Goal: Check status: Check status

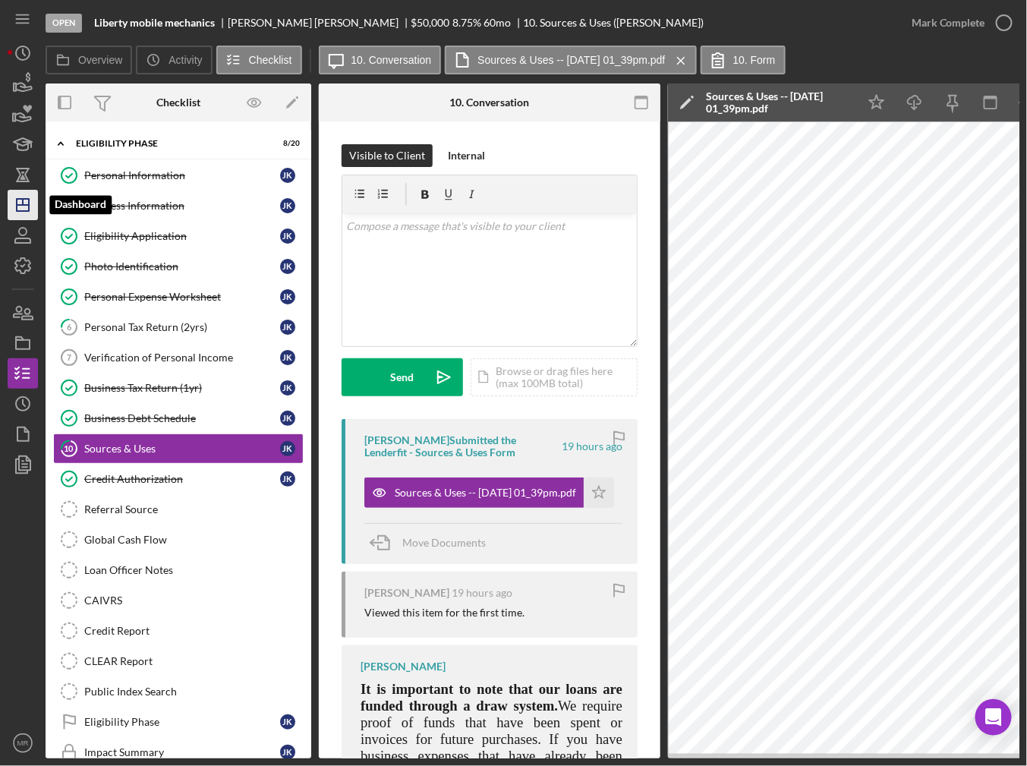
click at [26, 200] on icon "Icon/Dashboard" at bounding box center [23, 205] width 38 height 38
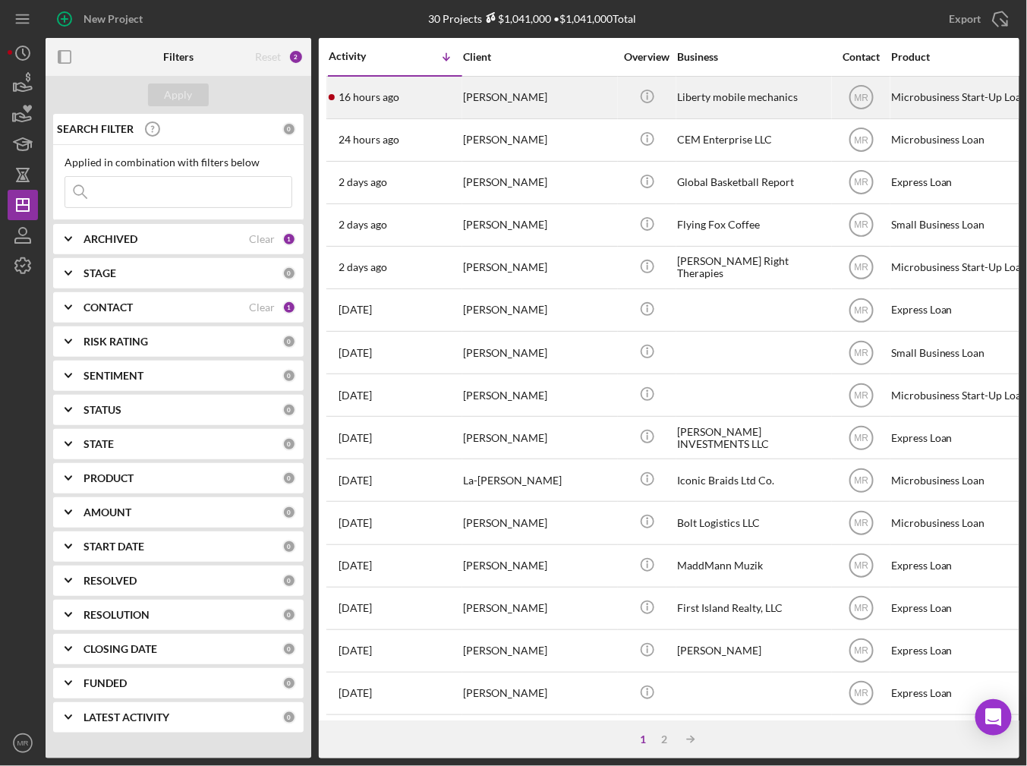
click at [398, 110] on div "16 hours ago [PERSON_NAME]" at bounding box center [395, 97] width 133 height 40
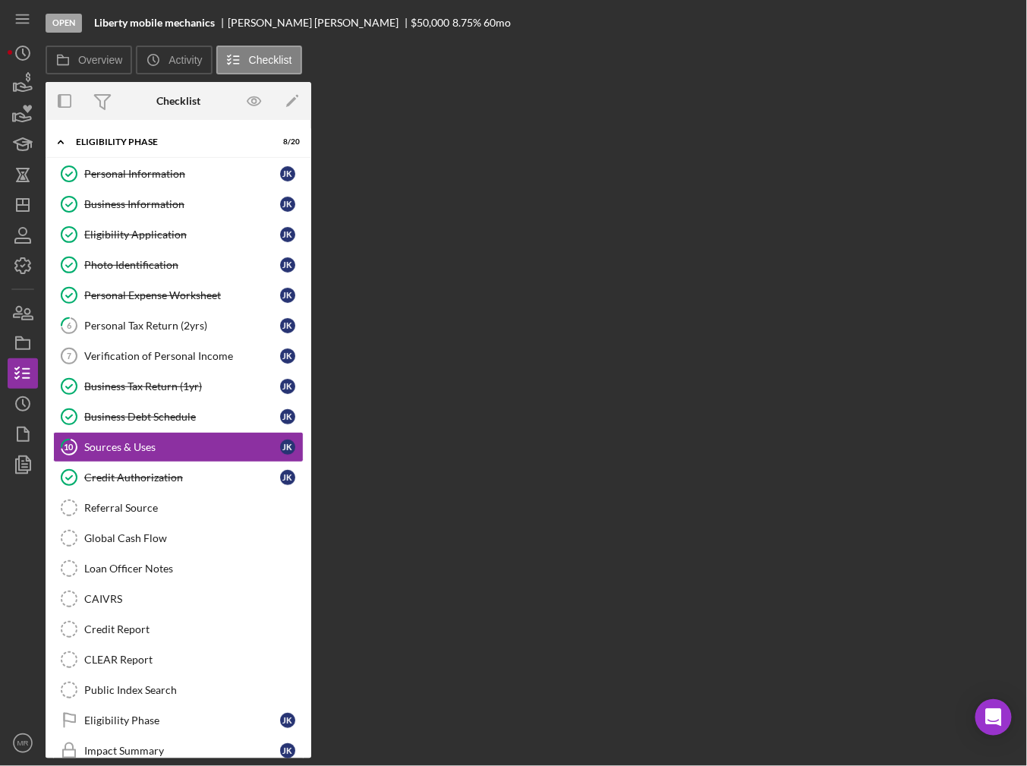
scroll to position [5, 0]
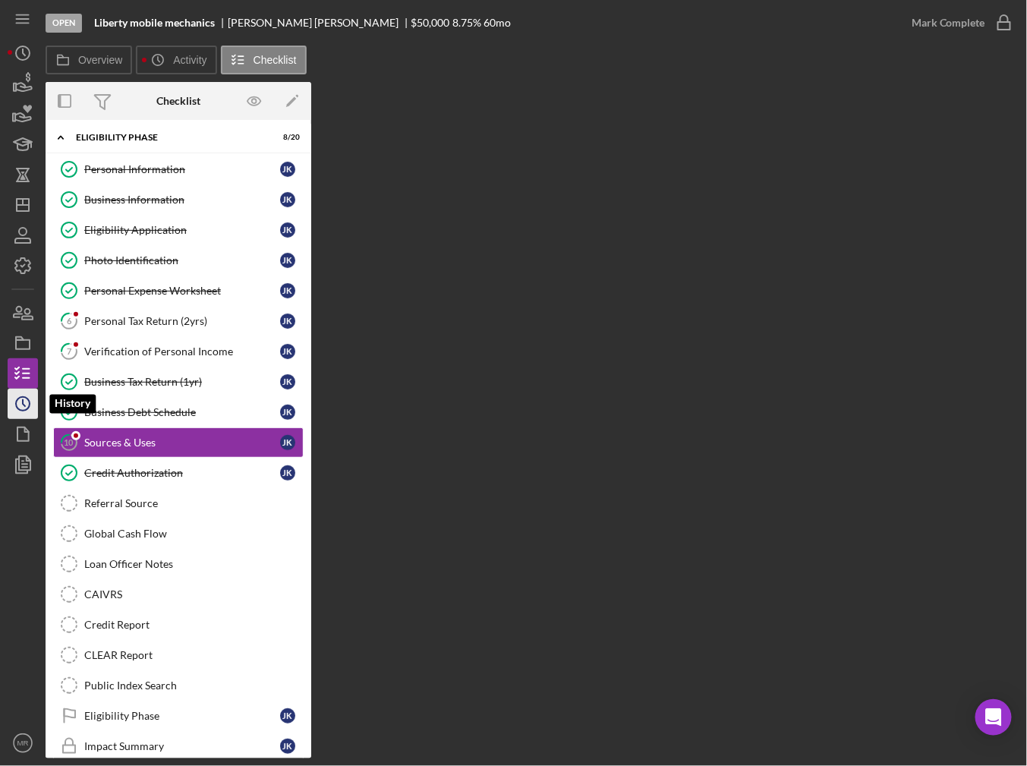
click at [17, 404] on icon "Icon/History" at bounding box center [23, 404] width 38 height 38
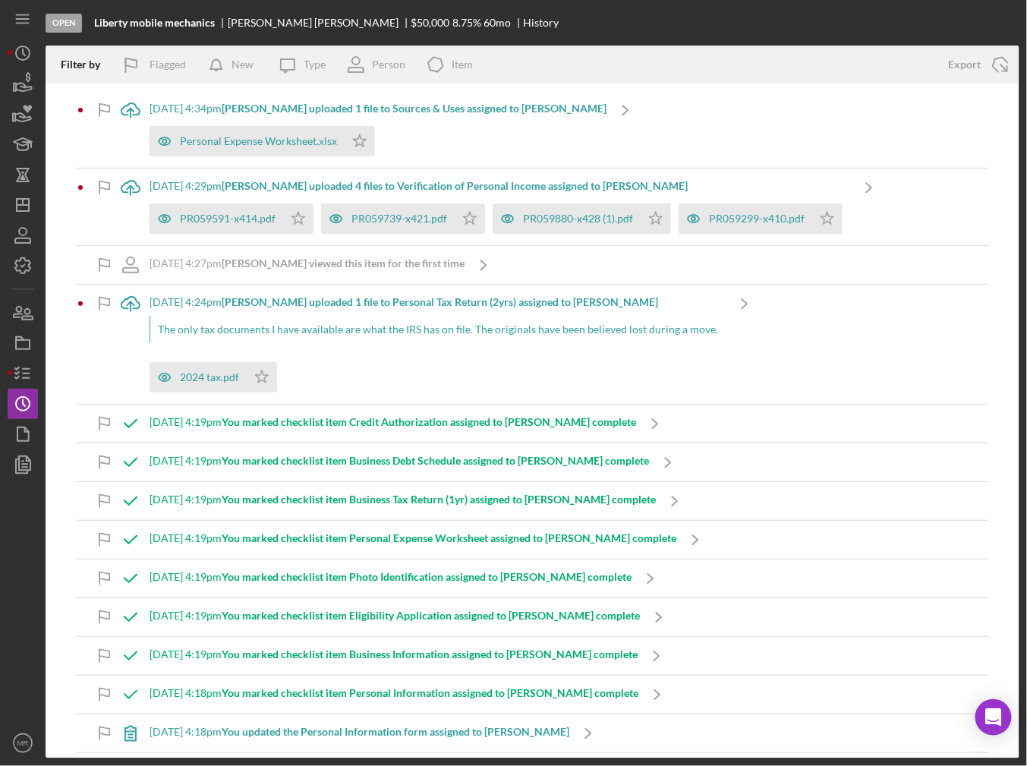
click at [750, 178] on div "[DATE] 4:29pm [PERSON_NAME] uploaded 4 files to Verification of Personal Income…" at bounding box center [499, 206] width 700 height 77
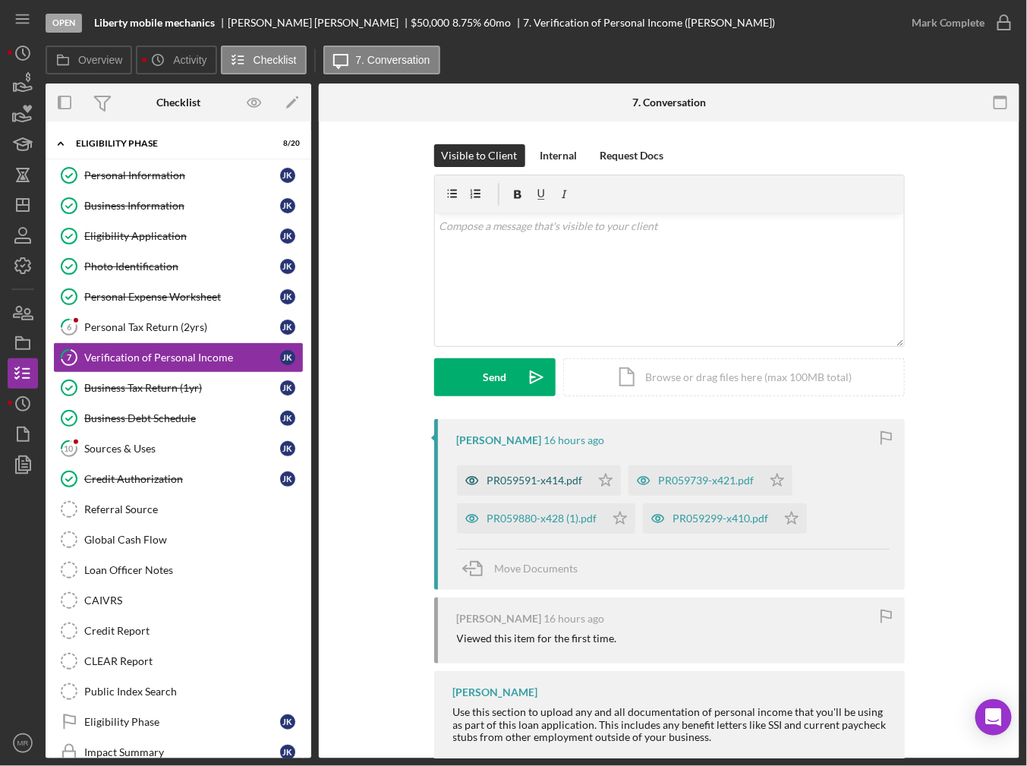
click at [572, 486] on div "PR059591-x414.pdf" at bounding box center [535, 480] width 96 height 12
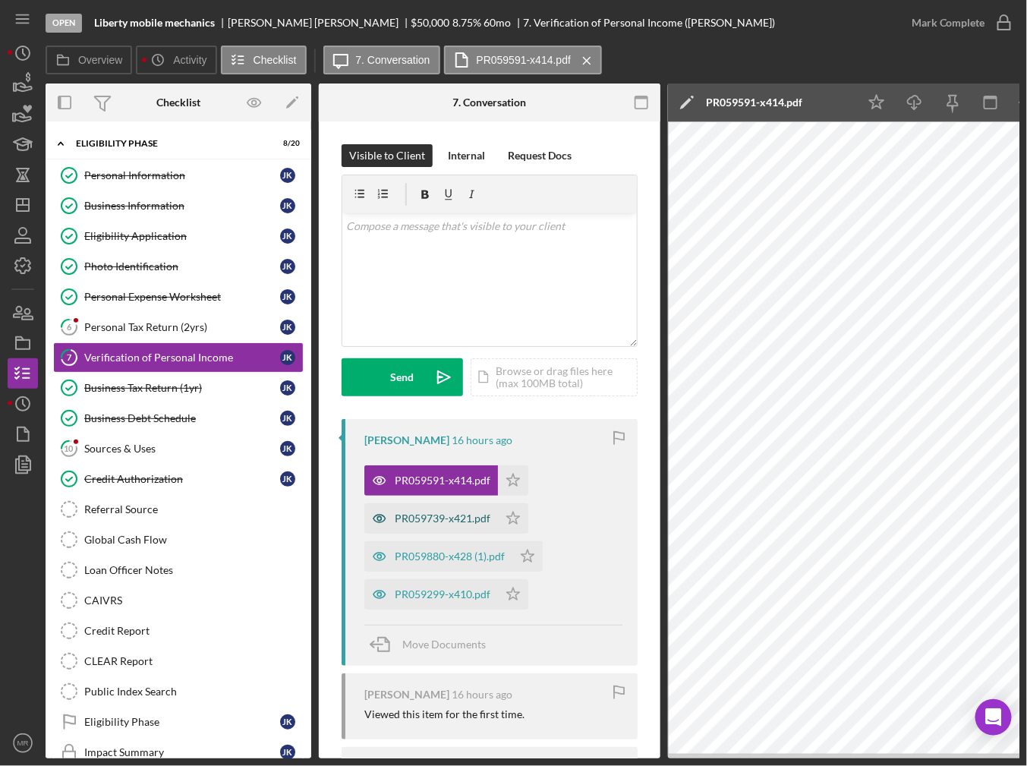
click at [456, 512] on div "PR059739-x421.pdf" at bounding box center [443, 518] width 96 height 12
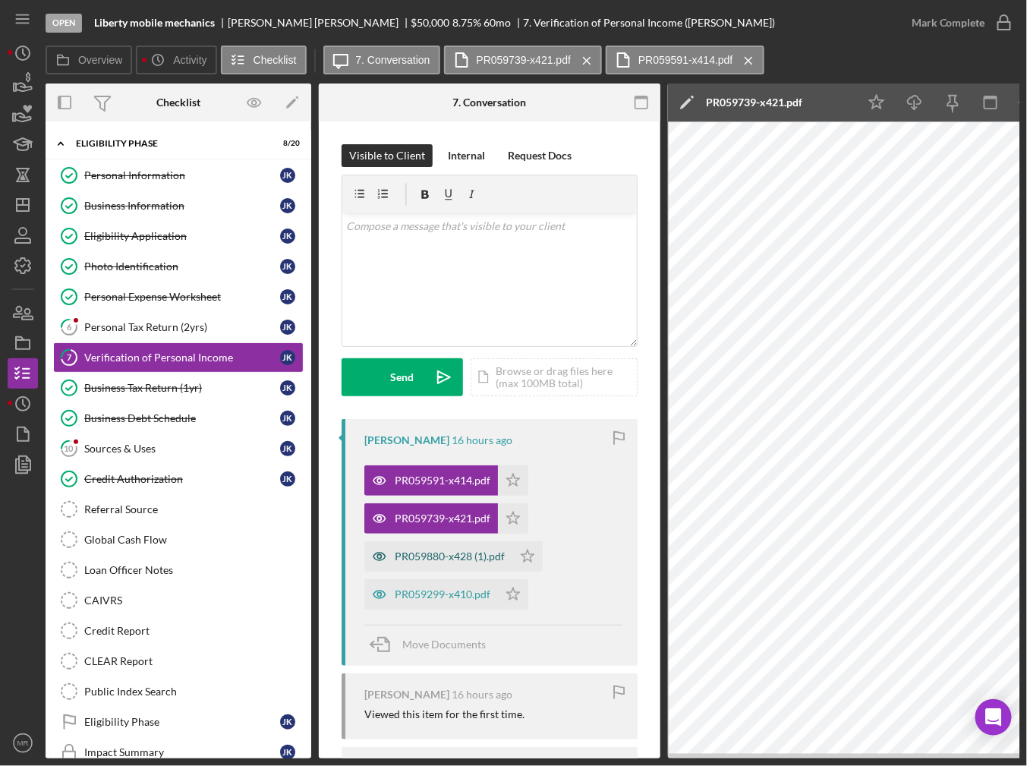
click at [450, 557] on div "PR059880-x428 (1).pdf" at bounding box center [450, 556] width 110 height 12
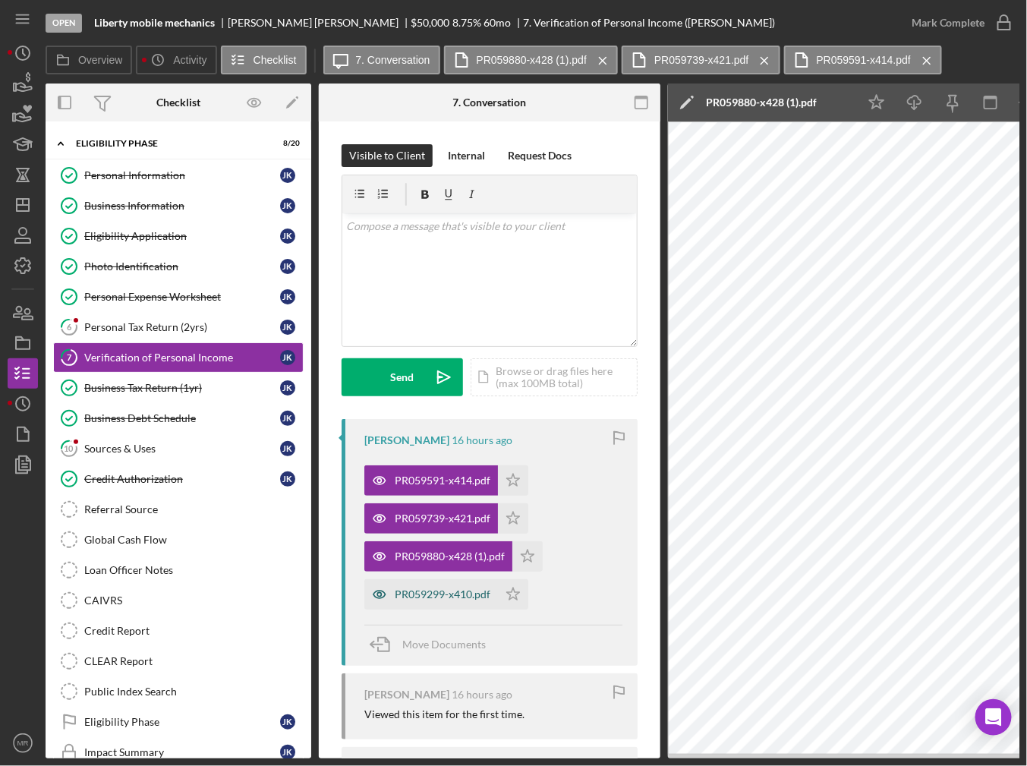
click at [447, 589] on div "PR059299-x410.pdf" at bounding box center [443, 594] width 96 height 12
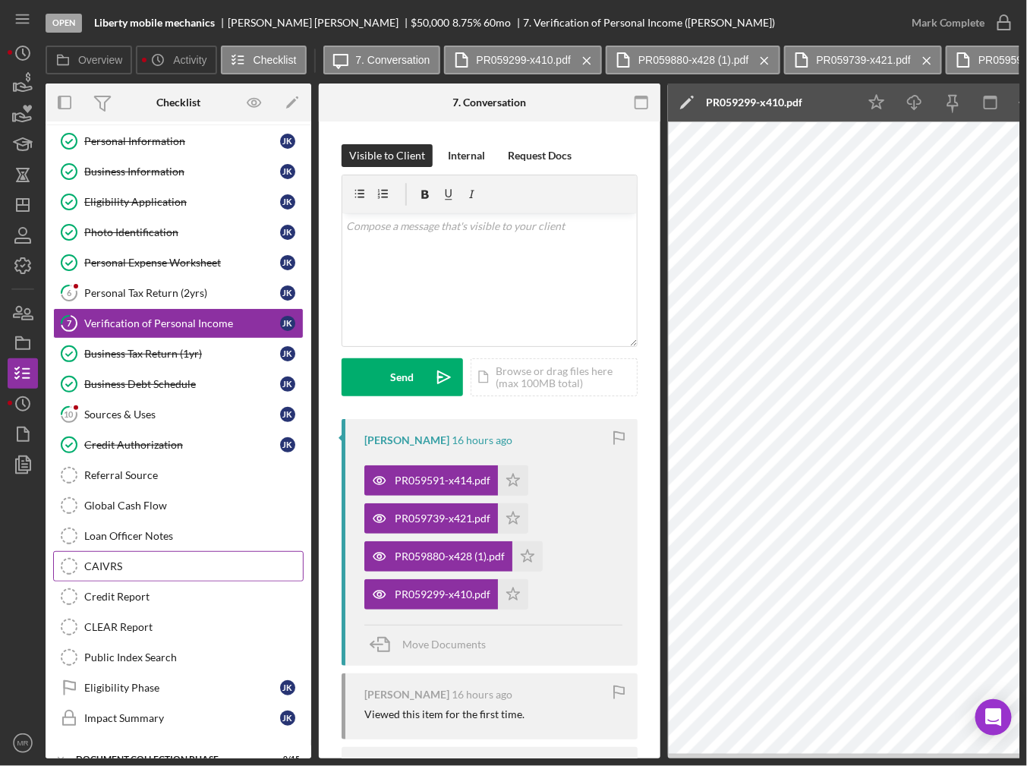
scroll to position [76, 0]
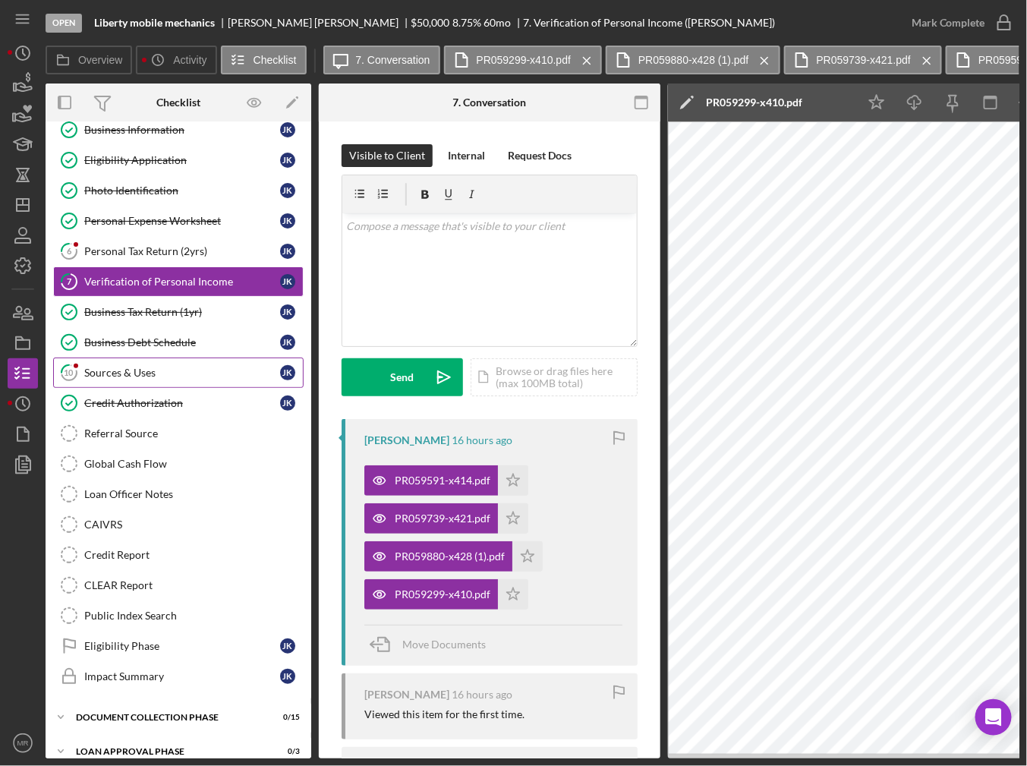
click at [146, 373] on div "Sources & Uses" at bounding box center [182, 373] width 196 height 12
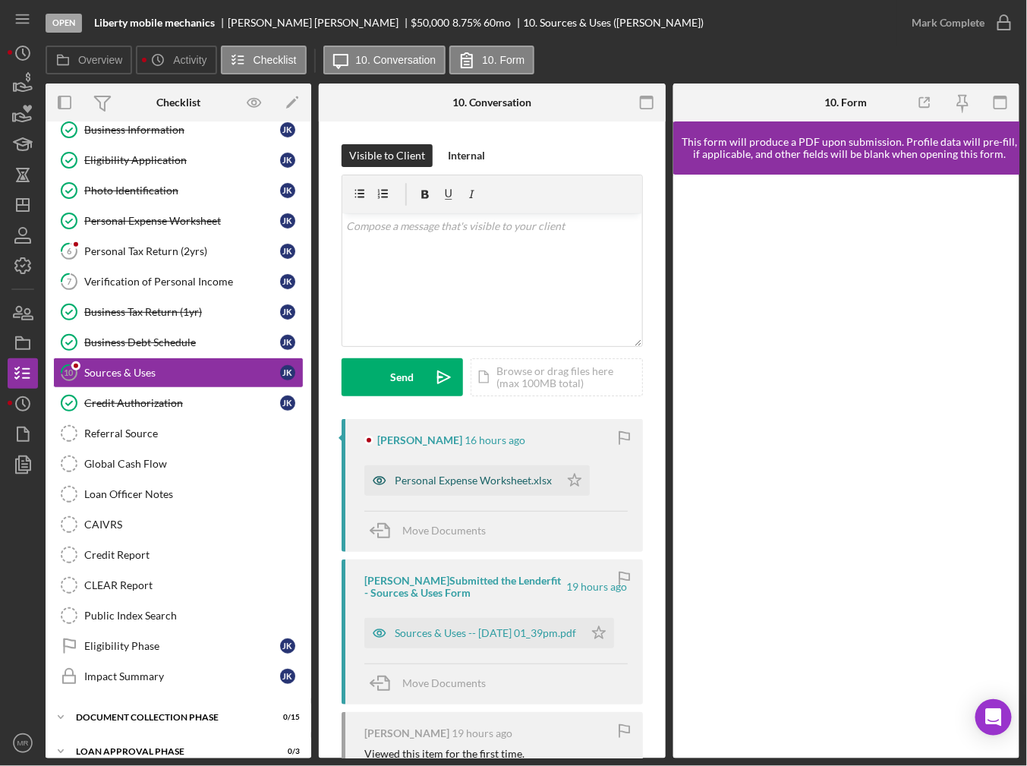
click at [436, 484] on div "Personal Expense Worksheet.xlsx" at bounding box center [473, 480] width 157 height 12
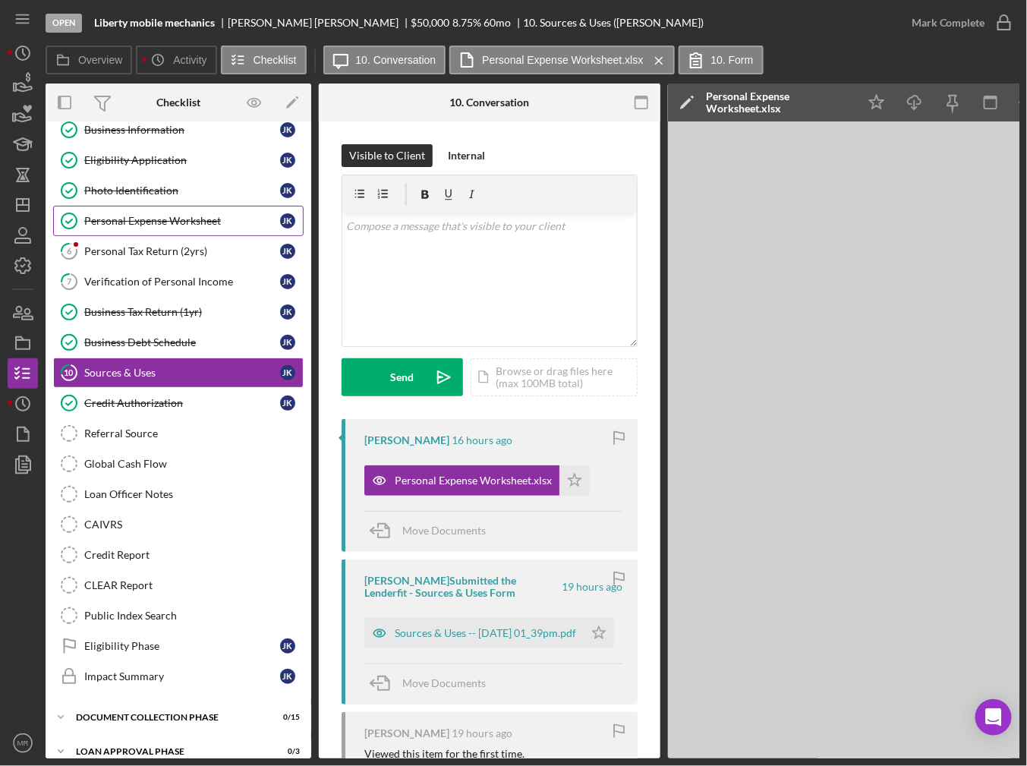
click at [154, 226] on link "Personal Expense Worksheet Personal Expense Worksheet J K" at bounding box center [178, 221] width 250 height 30
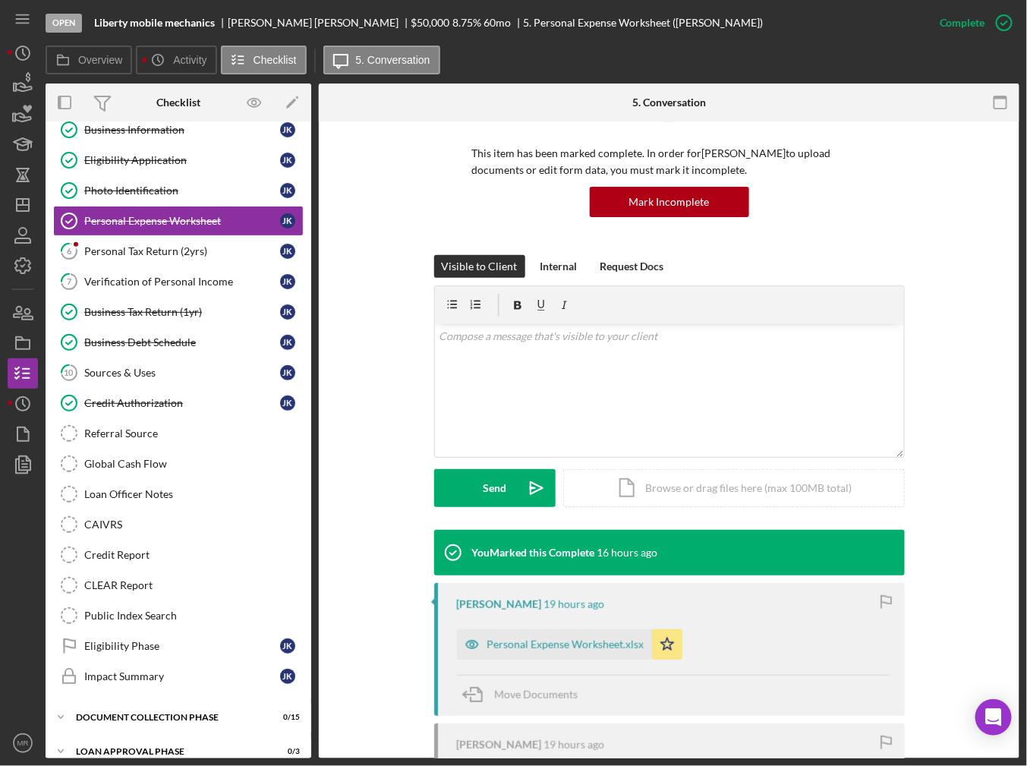
scroll to position [152, 0]
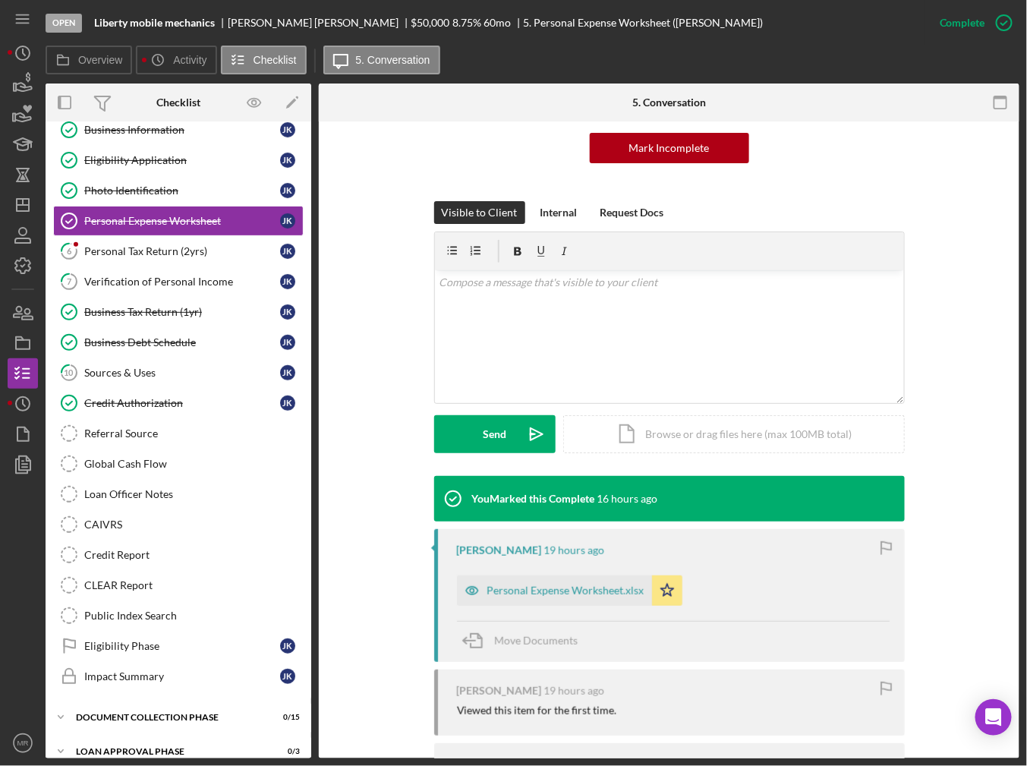
click at [540, 610] on div "[PERSON_NAME] 19 hours ago Personal Expense Worksheet.xlsx Icon/Star Move Docum…" at bounding box center [669, 595] width 470 height 133
click at [540, 597] on div "Personal Expense Worksheet.xlsx" at bounding box center [554, 590] width 195 height 30
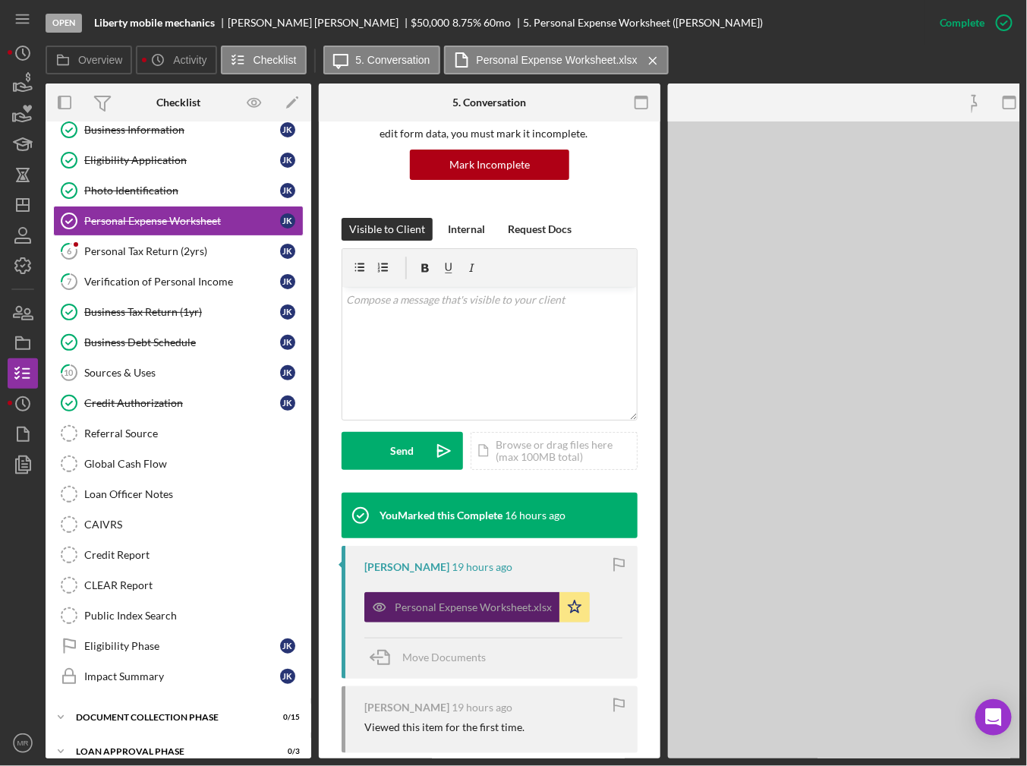
scroll to position [168, 0]
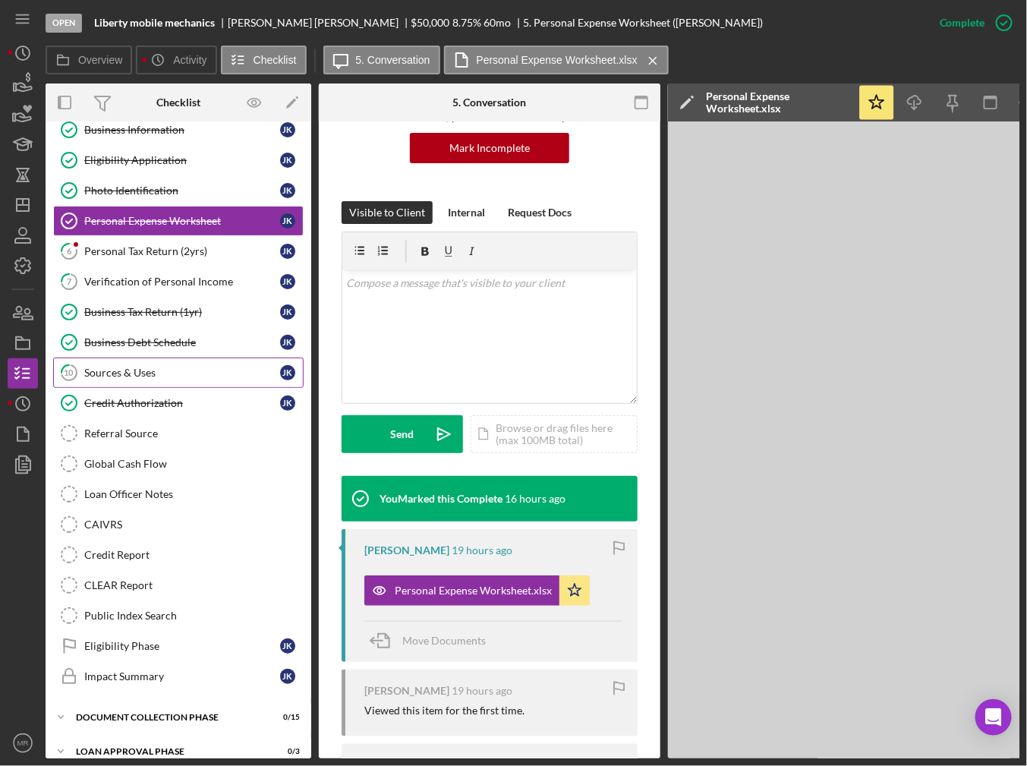
click at [191, 374] on div "Sources & Uses" at bounding box center [182, 373] width 196 height 12
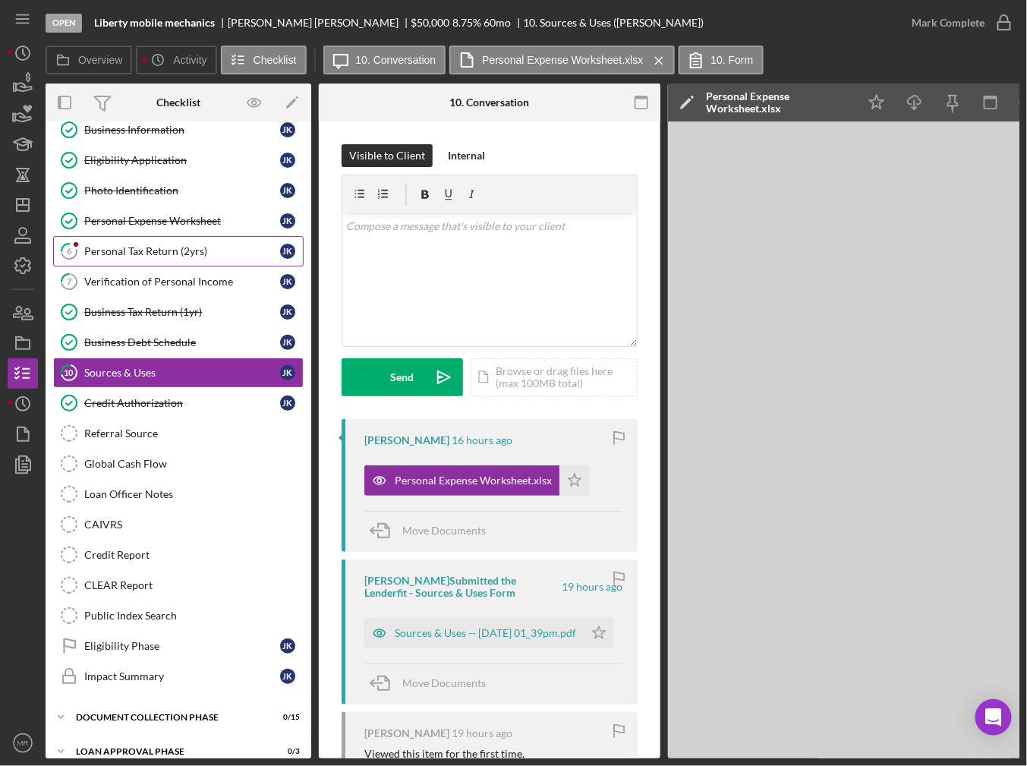
click at [189, 260] on link "6 Personal Tax Return (2yrs) J K" at bounding box center [178, 251] width 250 height 30
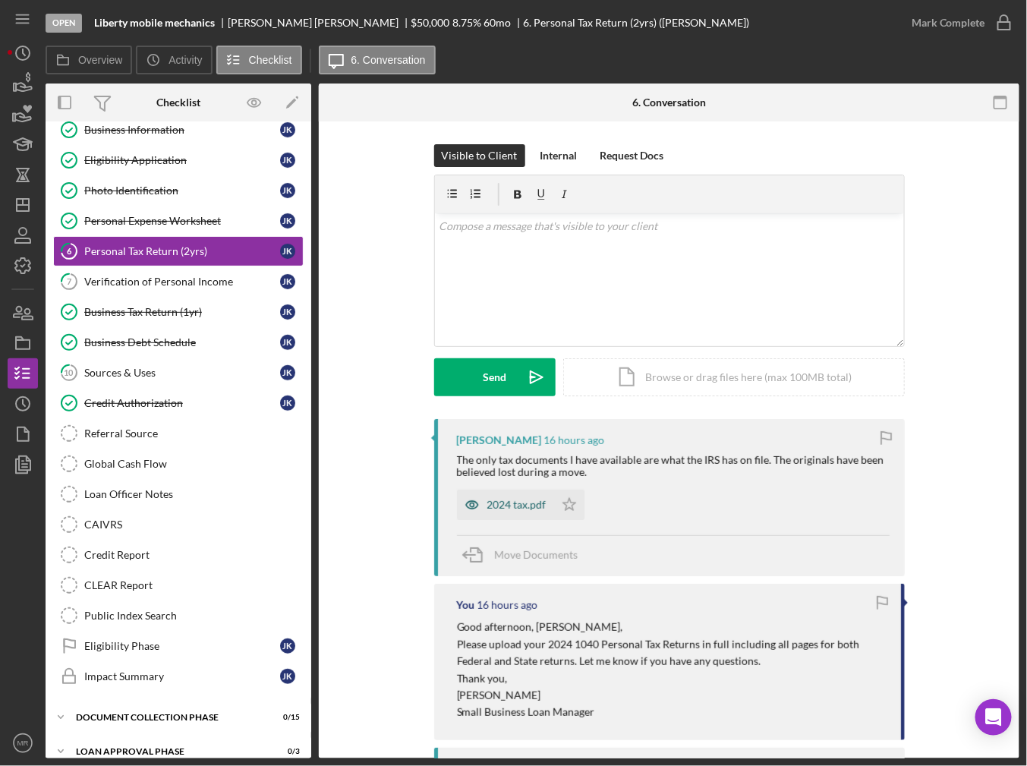
click at [521, 500] on div "2024 tax.pdf" at bounding box center [516, 505] width 59 height 12
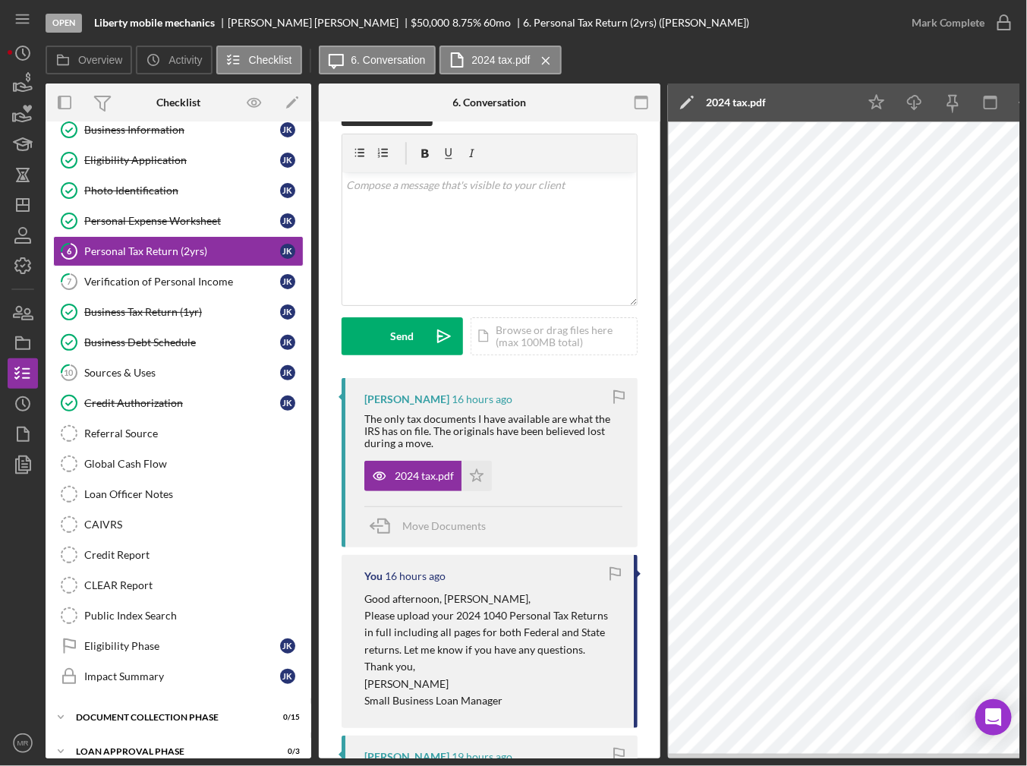
scroll to position [228, 0]
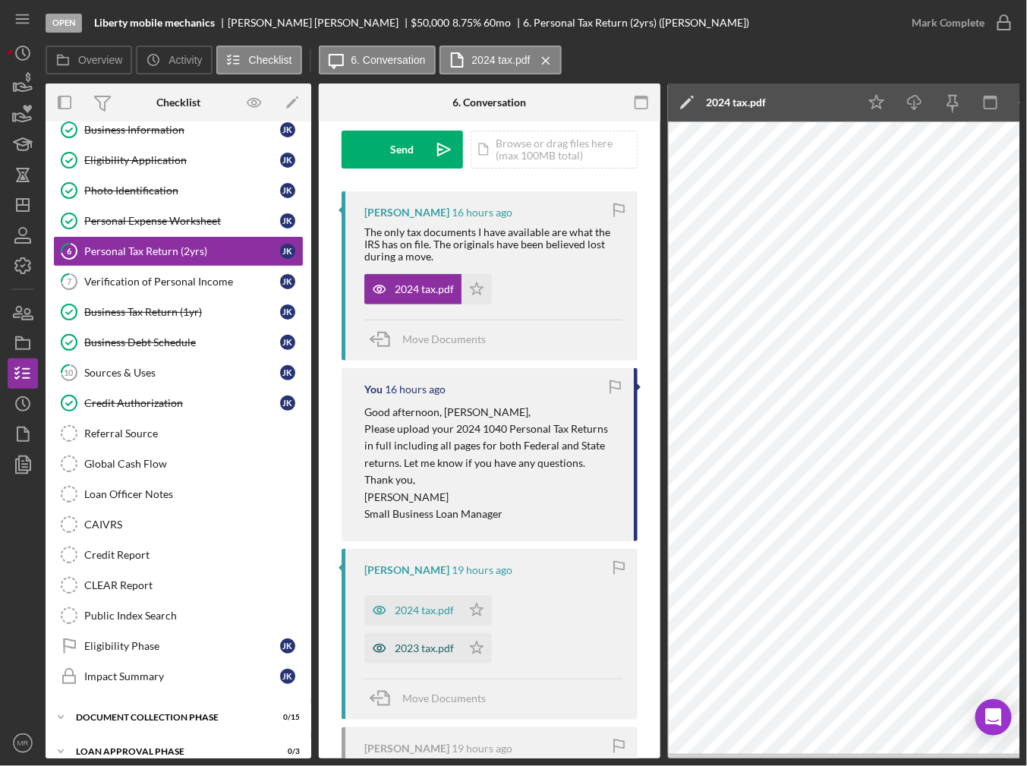
click at [452, 659] on div "2023 tax.pdf" at bounding box center [412, 648] width 97 height 30
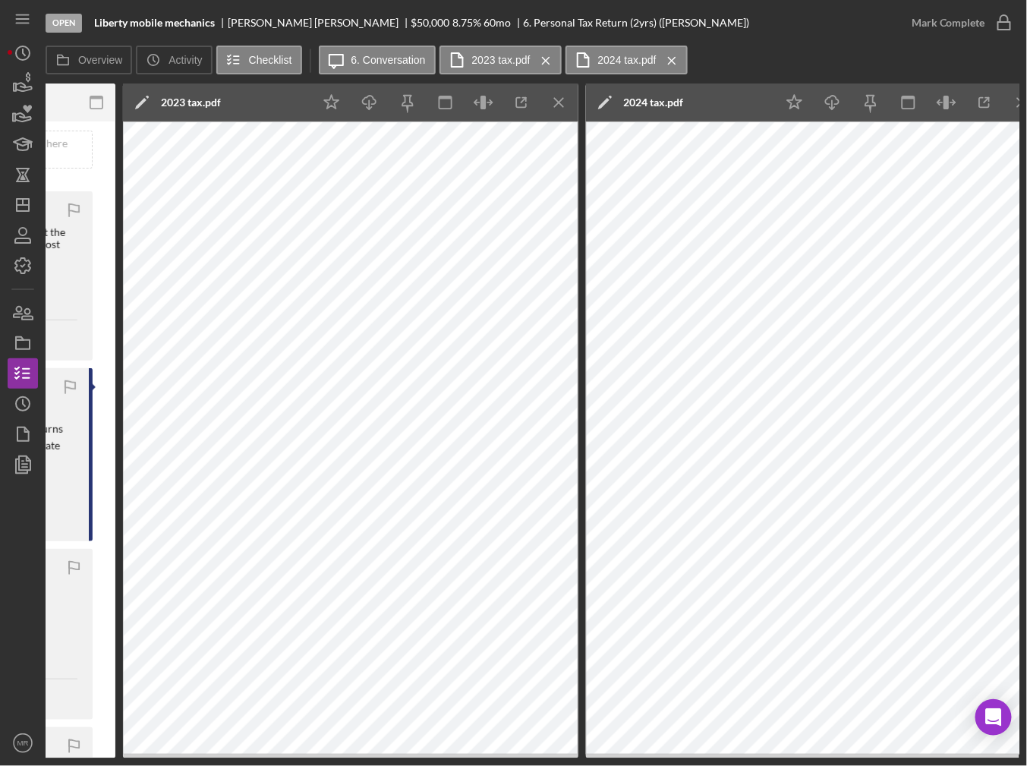
scroll to position [0, 566]
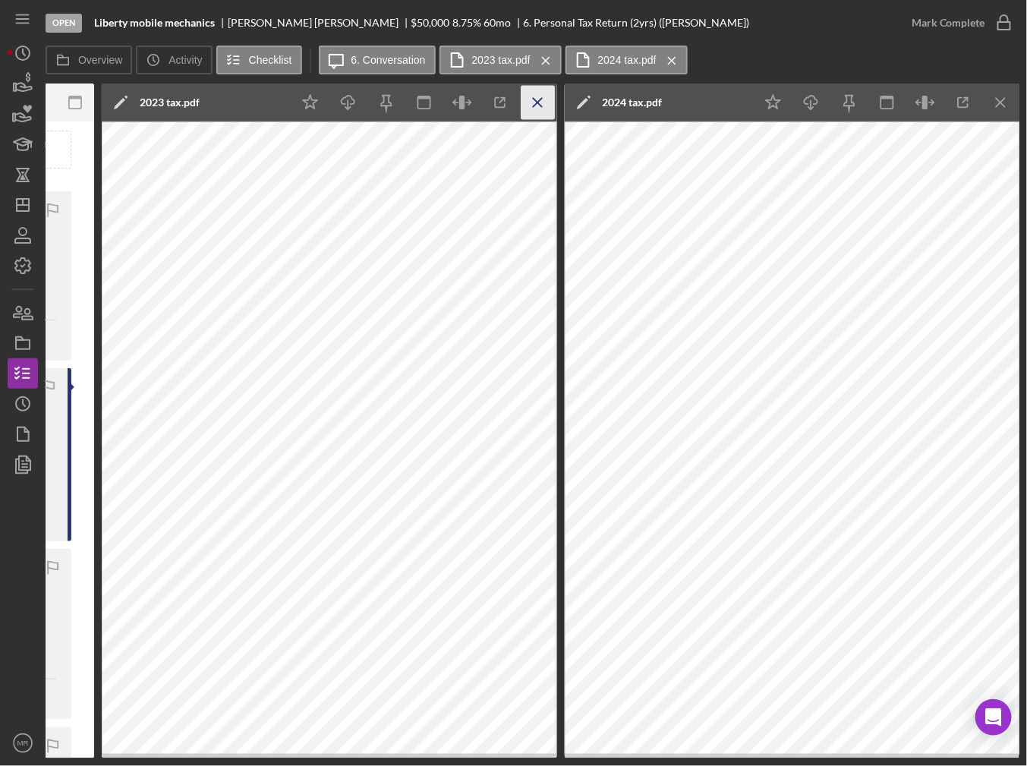
click at [541, 106] on line "button" at bounding box center [537, 102] width 8 height 8
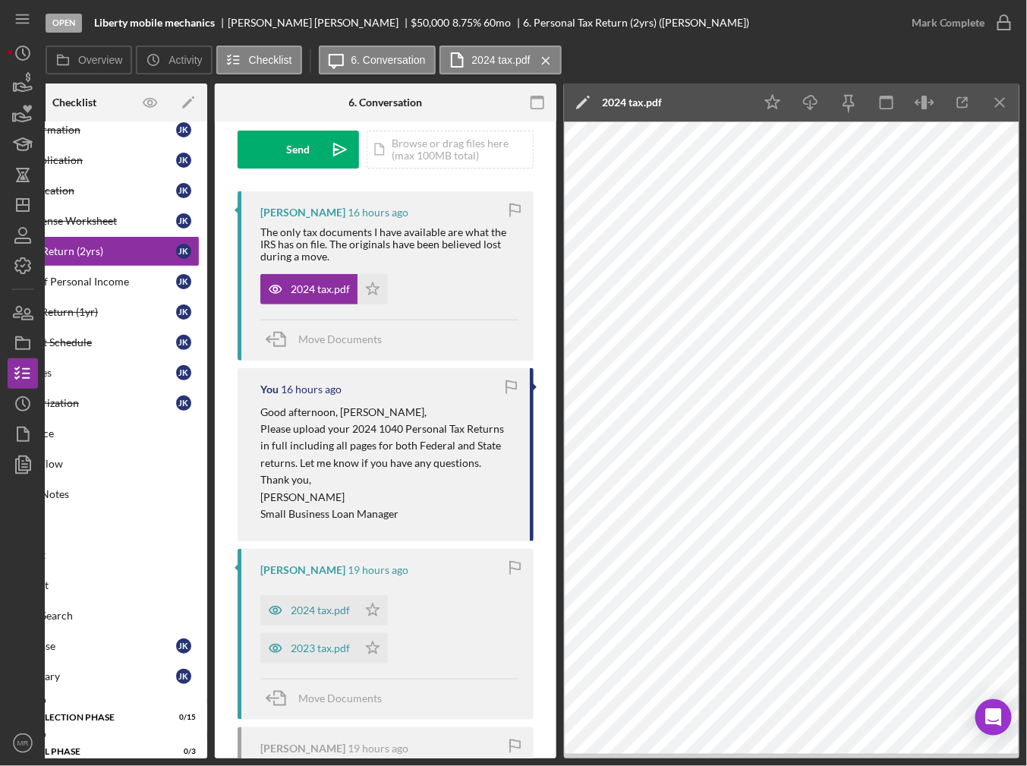
scroll to position [0, 103]
click at [1006, 99] on icon "Icon/Menu Close" at bounding box center [1001, 103] width 34 height 34
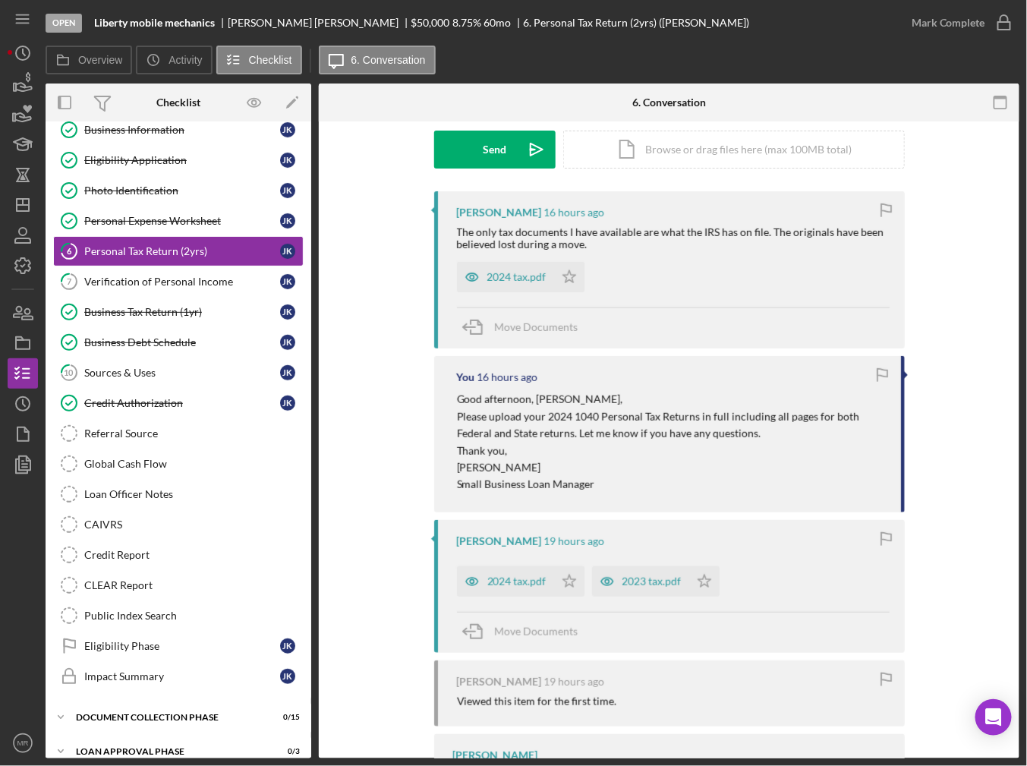
scroll to position [0, 0]
click at [8, 207] on icon "Icon/Dashboard" at bounding box center [23, 205] width 38 height 38
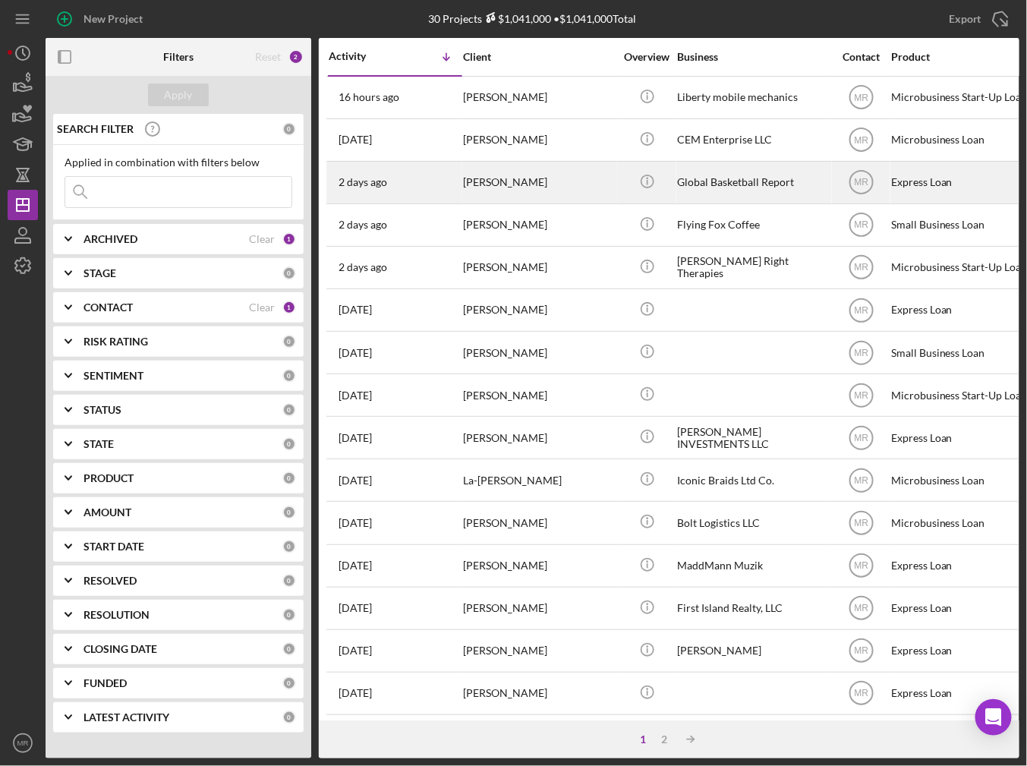
scroll to position [426, 0]
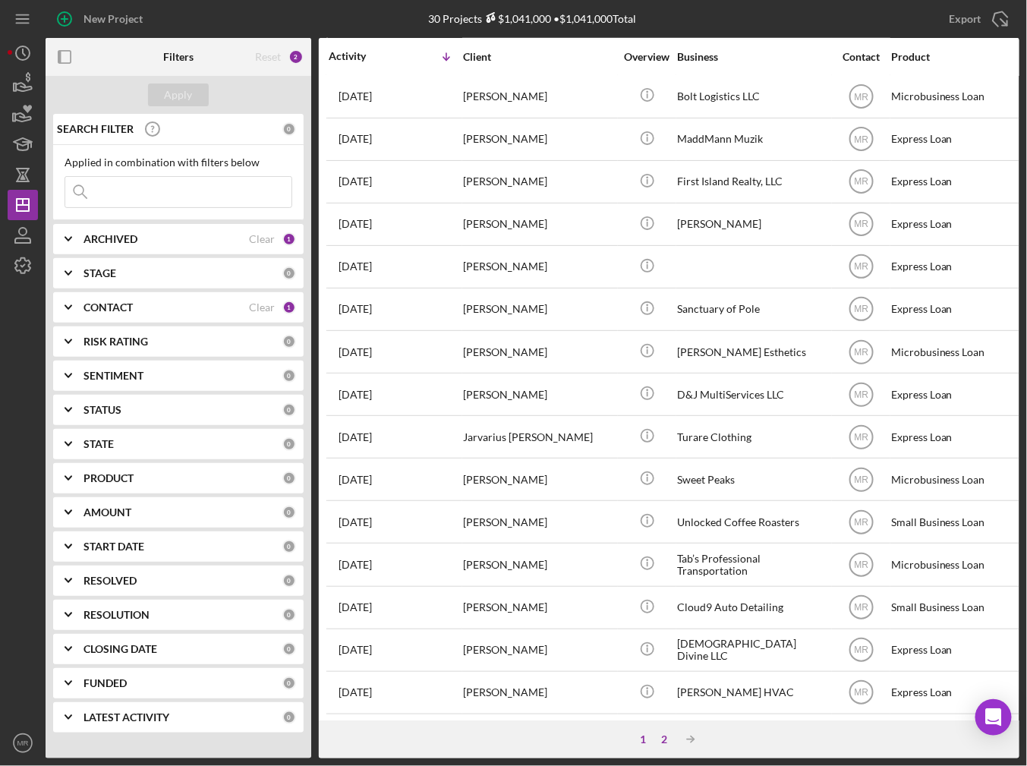
click at [665, 739] on div "2" at bounding box center [664, 739] width 21 height 12
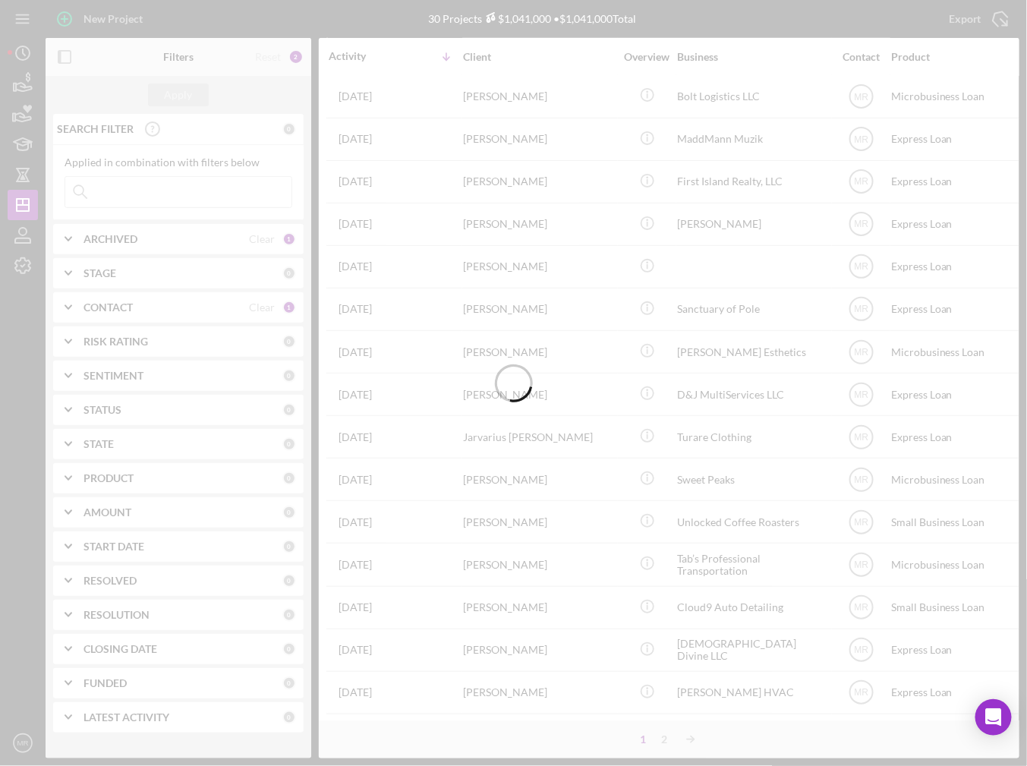
scroll to position [0, 0]
